Goal: Obtain resource: Obtain resource

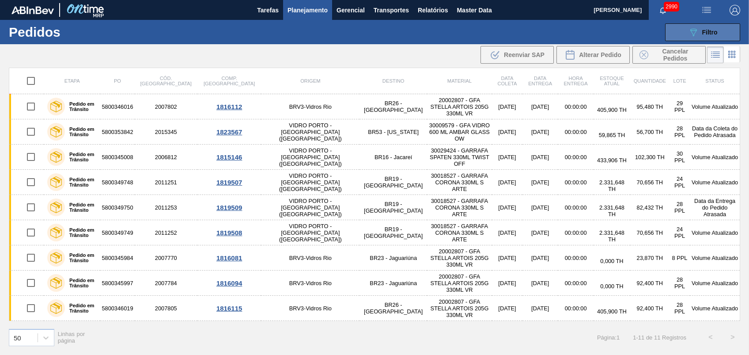
click at [679, 30] on button "089F7B8B-B2A5-4AFE-B5C0-19BA573D28AC Filtro" at bounding box center [702, 32] width 75 height 18
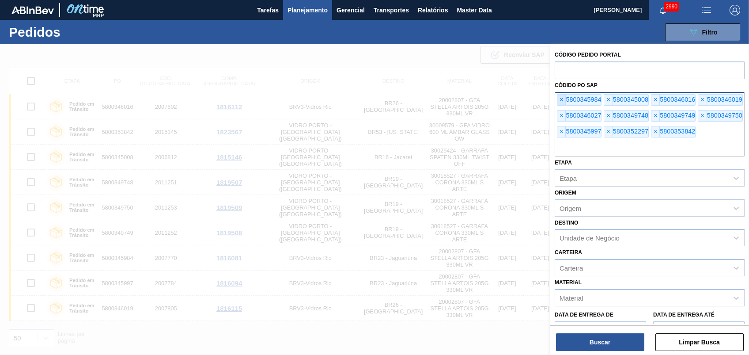
click at [561, 101] on span "×" at bounding box center [561, 100] width 8 height 11
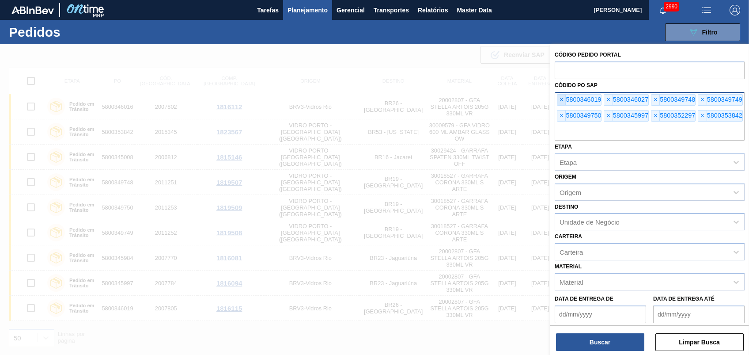
click at [561, 101] on span "×" at bounding box center [561, 100] width 8 height 11
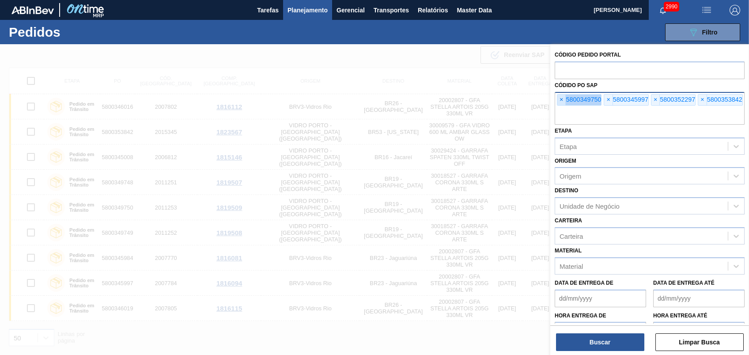
click at [561, 101] on span "×" at bounding box center [561, 100] width 8 height 11
click at [561, 100] on span "×" at bounding box center [561, 100] width 8 height 11
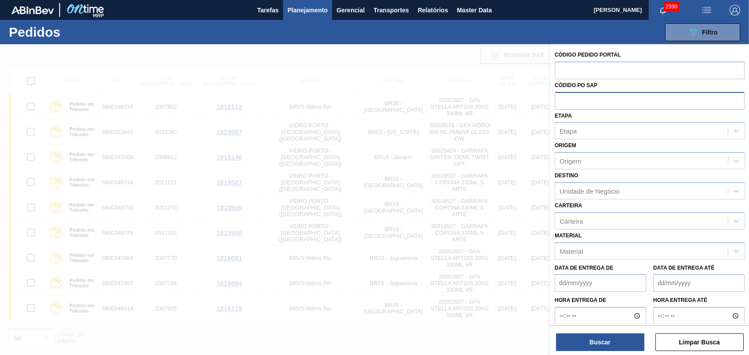
paste input "text"
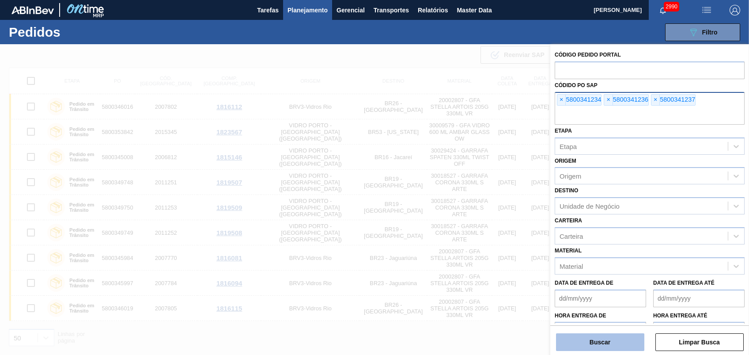
click at [616, 337] on button "Buscar" at bounding box center [600, 342] width 88 height 18
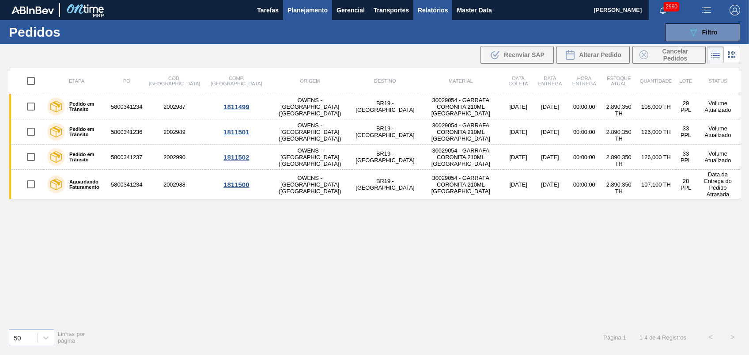
click at [428, 7] on span "Relatórios" at bounding box center [433, 10] width 30 height 11
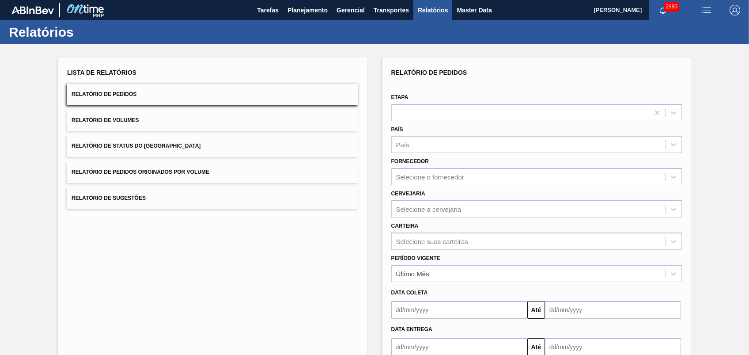
click at [145, 171] on span "Relatório de Pedidos Originados por Volume" at bounding box center [141, 172] width 138 height 6
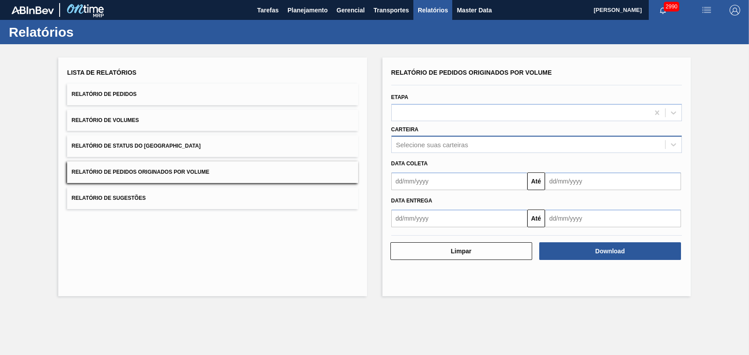
click at [446, 144] on div "Selecione suas carteiras" at bounding box center [432, 145] width 72 height 8
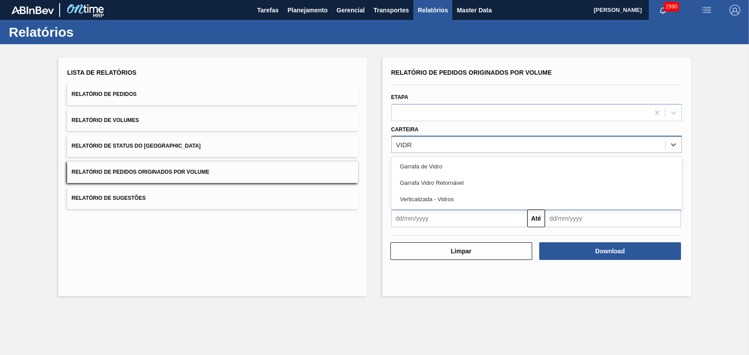
type input "VIDRO"
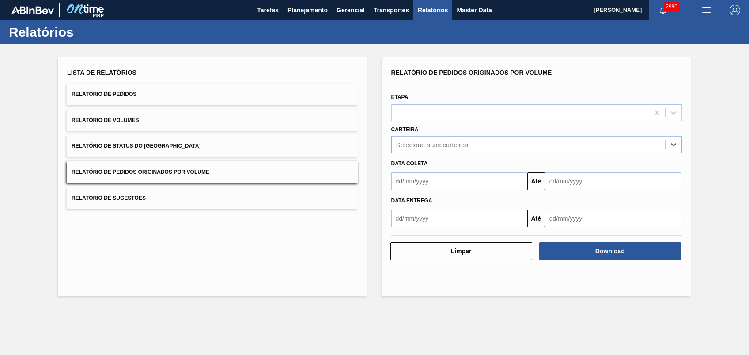
drag, startPoint x: 424, startPoint y: 142, endPoint x: 288, endPoint y: 156, distance: 137.2
click at [289, 155] on div "Lista de Relatórios Relatório de Pedidos Relatório de Volumes Relatório de Stat…" at bounding box center [374, 175] width 749 height 263
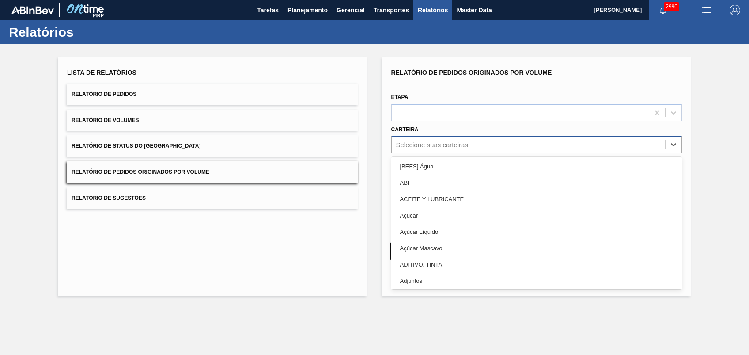
click at [421, 142] on div "Selecione suas carteiras" at bounding box center [432, 145] width 72 height 8
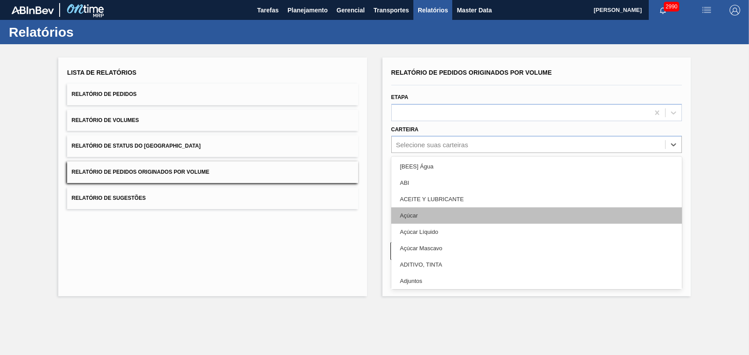
click at [421, 215] on div "Açúcar" at bounding box center [536, 215] width 291 height 16
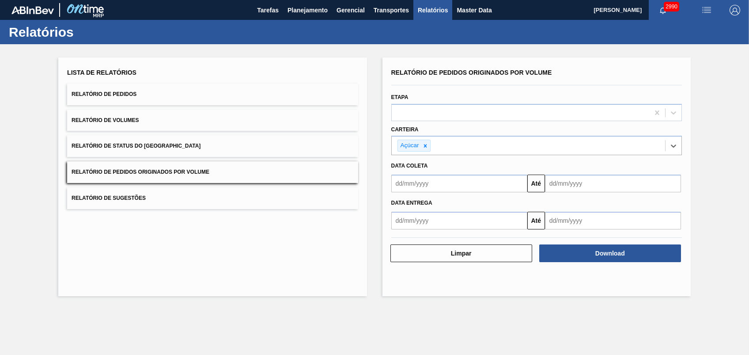
click at [464, 181] on input "text" at bounding box center [459, 183] width 136 height 18
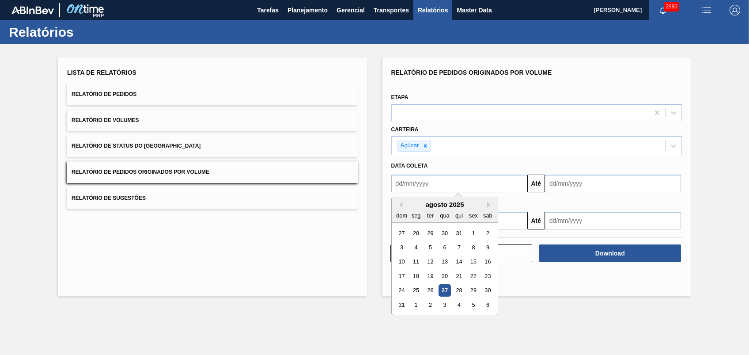
type input "[DATE]"
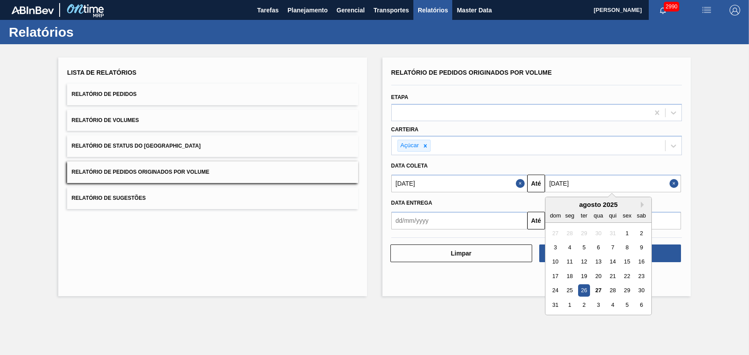
click at [572, 188] on input "[DATE]" at bounding box center [613, 183] width 136 height 18
click at [597, 290] on div "27" at bounding box center [598, 290] width 12 height 12
type input "[DATE]"
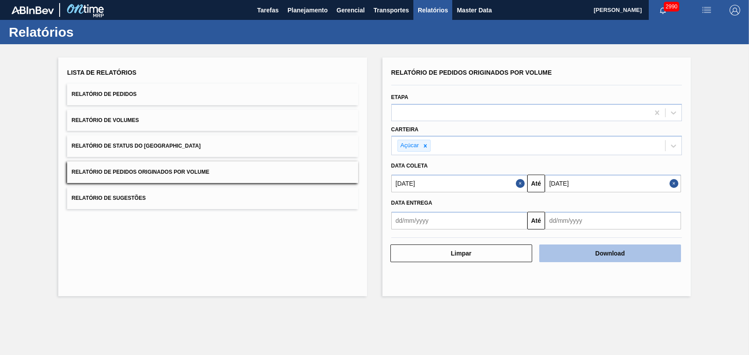
click at [572, 258] on button "Download" at bounding box center [610, 253] width 142 height 18
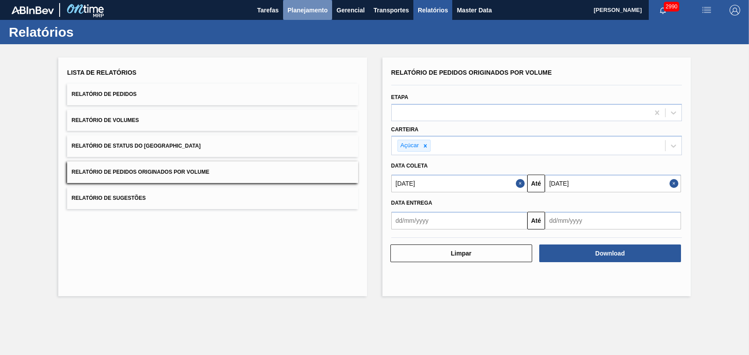
click at [317, 18] on button "Planejamento" at bounding box center [307, 10] width 49 height 20
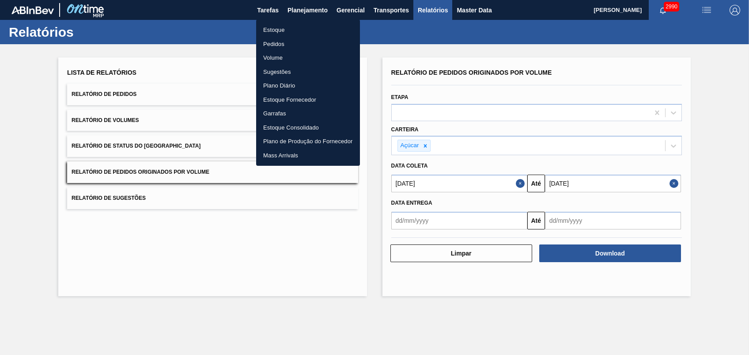
click at [267, 43] on li "Pedidos" at bounding box center [308, 44] width 104 height 14
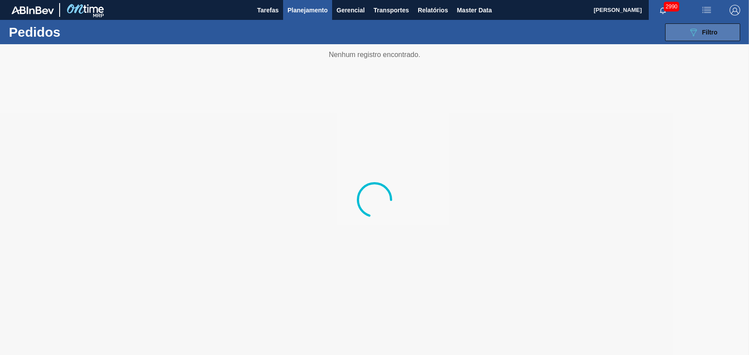
click at [683, 41] on button "089F7B8B-B2A5-4AFE-B5C0-19BA573D28AC Filtro" at bounding box center [702, 32] width 75 height 18
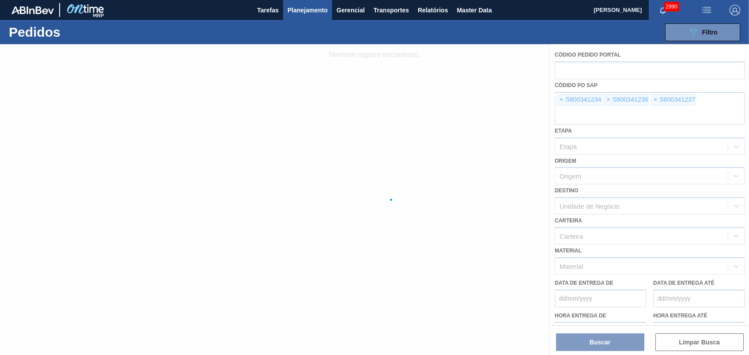
click at [563, 95] on div at bounding box center [374, 199] width 749 height 311
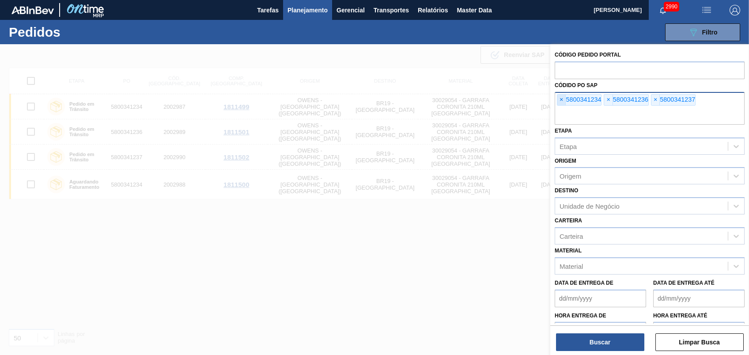
click at [563, 99] on span "×" at bounding box center [561, 100] width 8 height 11
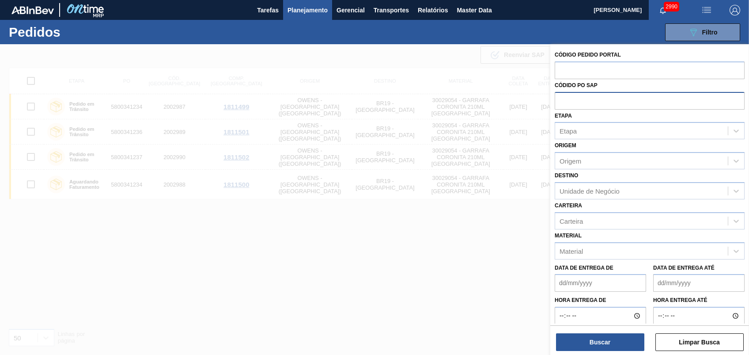
click at [563, 99] on input "text" at bounding box center [650, 100] width 190 height 17
paste input "text"
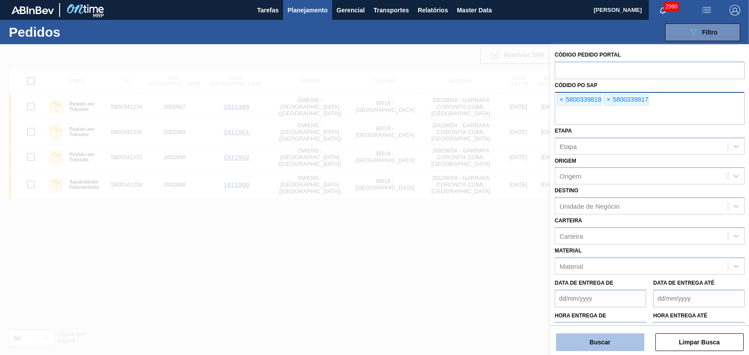
click at [609, 336] on button "Buscar" at bounding box center [600, 342] width 88 height 18
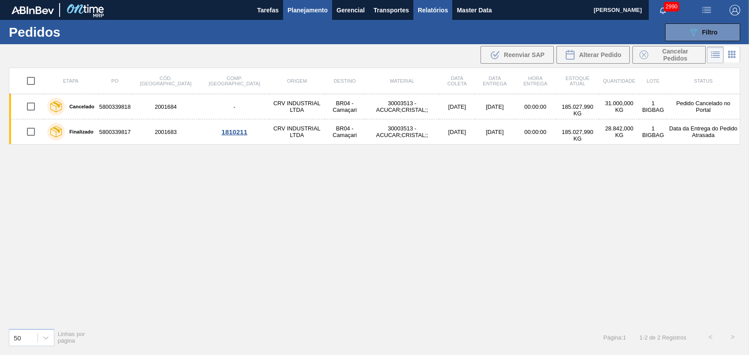
click at [439, 11] on span "Relatórios" at bounding box center [433, 10] width 30 height 11
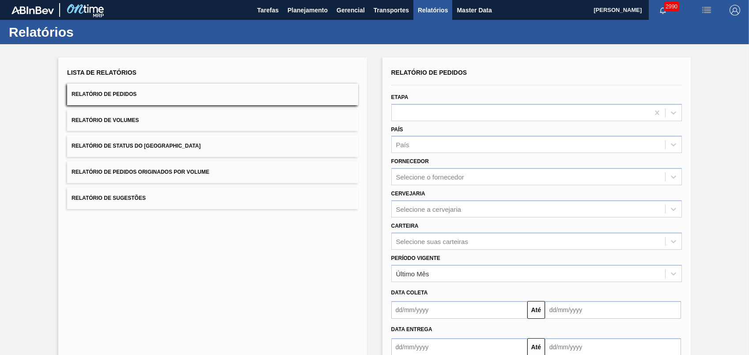
click at [164, 171] on span "Relatório de Pedidos Originados por Volume" at bounding box center [141, 172] width 138 height 6
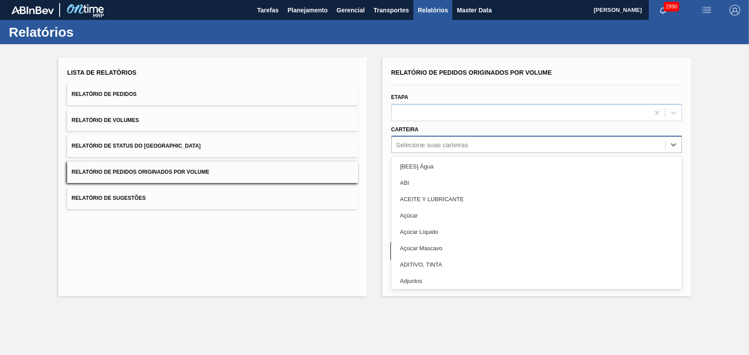
click at [428, 147] on div "Selecione suas carteiras" at bounding box center [432, 145] width 72 height 8
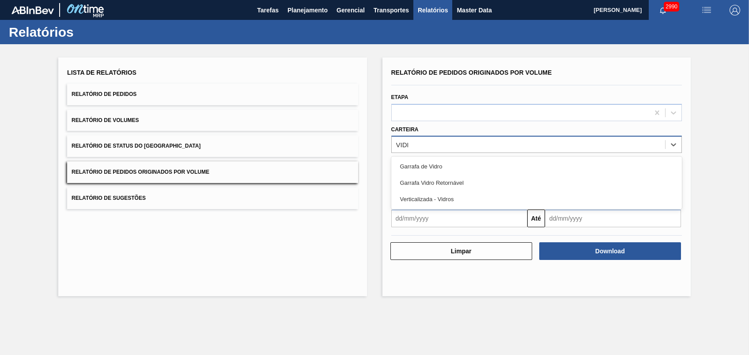
type input "VIDRO"
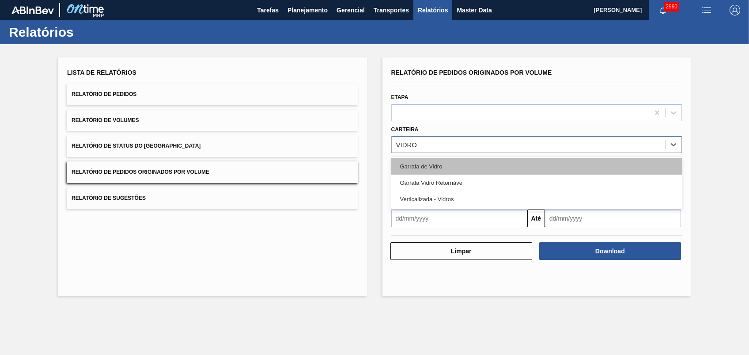
click at [423, 166] on div "Garrafa de Vidro" at bounding box center [536, 166] width 291 height 16
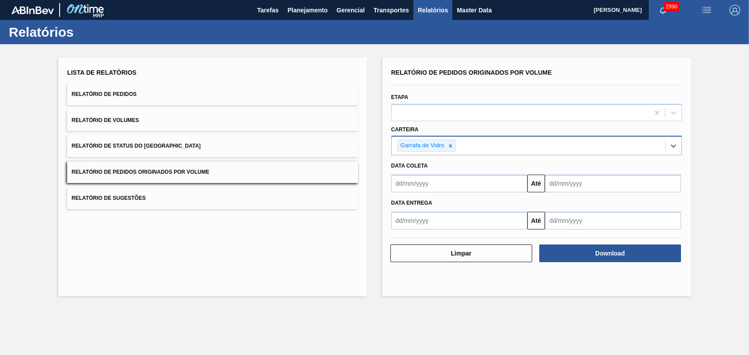
click at [430, 179] on input "text" at bounding box center [459, 183] width 136 height 18
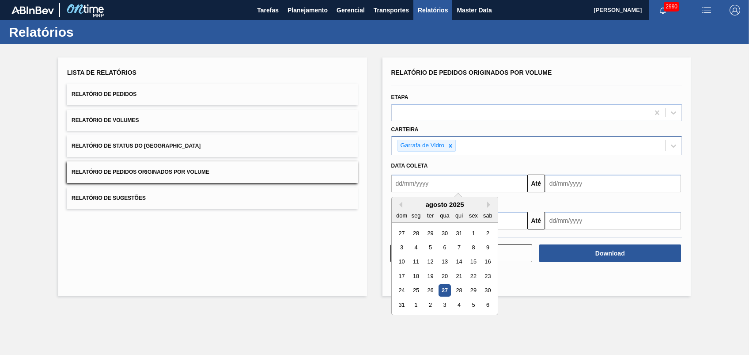
type input "[DATE]"
click at [572, 176] on input "[DATE]" at bounding box center [613, 183] width 136 height 18
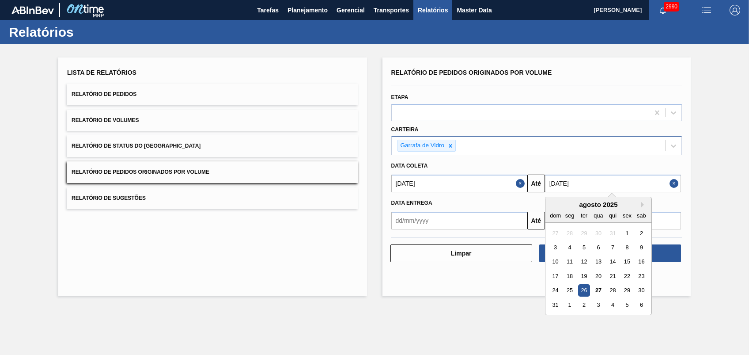
click at [614, 288] on div "28" at bounding box center [613, 290] width 12 height 12
type input "[DATE]"
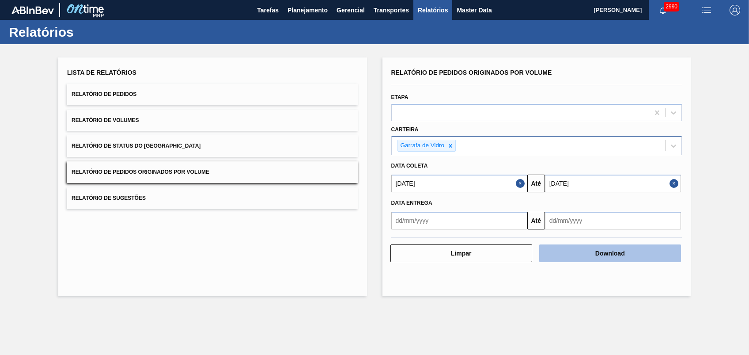
click at [600, 261] on button "Download" at bounding box center [610, 253] width 142 height 18
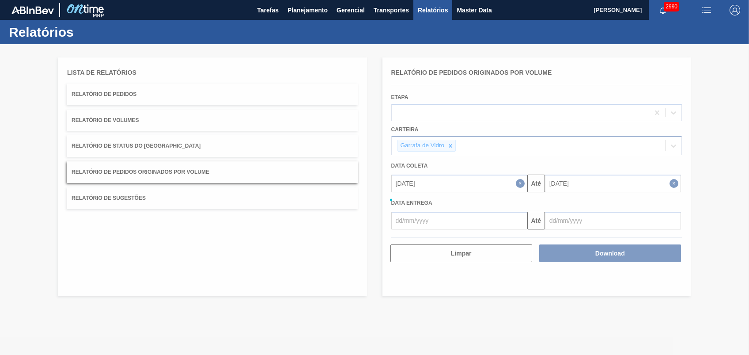
click at [592, 251] on div at bounding box center [374, 199] width 749 height 311
